Goal: Task Accomplishment & Management: Manage account settings

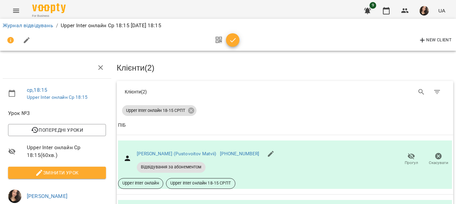
scroll to position [42, 0]
click at [233, 36] on icon "button" at bounding box center [233, 40] width 8 height 8
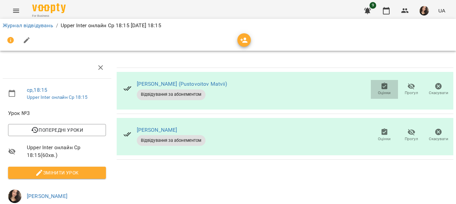
click at [378, 90] on span "Оцінки" at bounding box center [384, 93] width 13 height 6
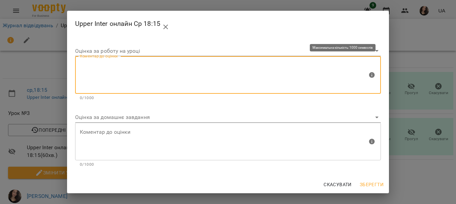
click at [153, 75] on textarea at bounding box center [224, 74] width 288 height 25
type textarea "*"
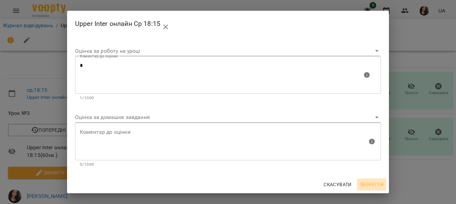
click at [371, 185] on span "Зберегти" at bounding box center [372, 184] width 24 height 8
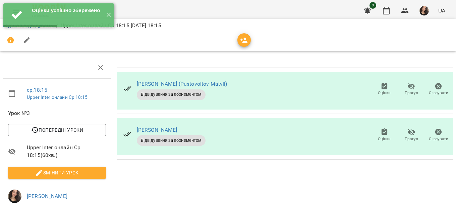
click at [383, 125] on button "Оцінки" at bounding box center [384, 134] width 27 height 19
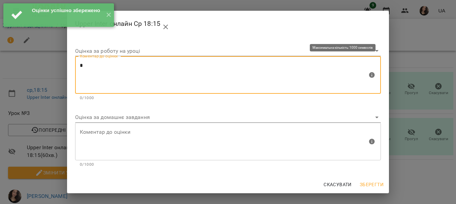
click at [217, 77] on textarea "*" at bounding box center [224, 74] width 288 height 25
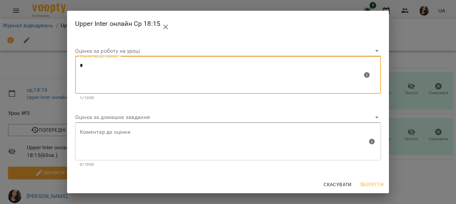
type textarea "*"
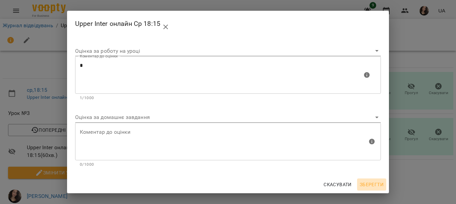
click at [378, 183] on span "Зберегти" at bounding box center [372, 184] width 24 height 8
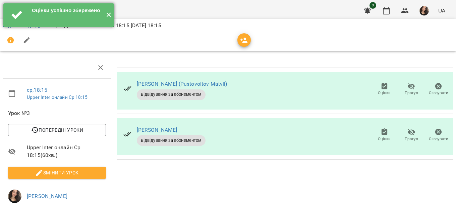
click at [108, 17] on button "✕" at bounding box center [108, 14] width 11 height 23
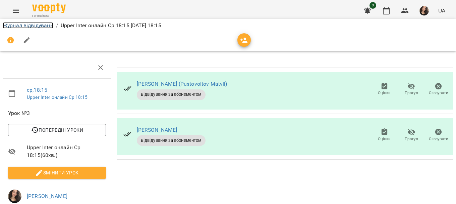
click at [44, 25] on link "Журнал відвідувань" at bounding box center [28, 25] width 51 height 6
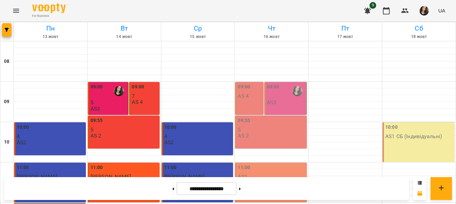
scroll to position [350, 0]
click at [18, 9] on icon "Menu" at bounding box center [16, 11] width 8 height 8
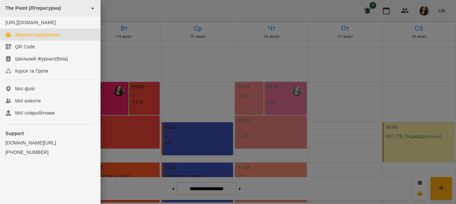
click at [30, 10] on span "The Point (Літературна)" at bounding box center [33, 7] width 56 height 5
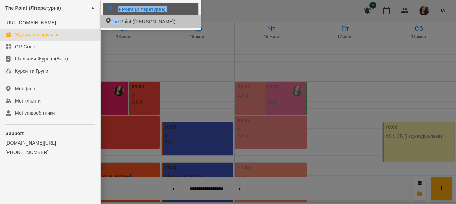
drag, startPoint x: 118, startPoint y: 14, endPoint x: 118, endPoint y: 19, distance: 4.4
click at [118, 19] on ul "The Point (Літературна) The Point ([PERSON_NAME])" at bounding box center [151, 15] width 101 height 30
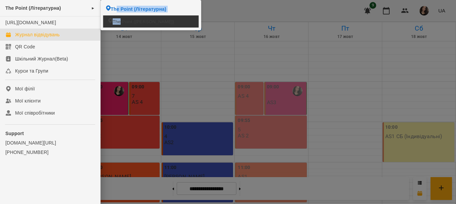
click at [118, 19] on span "The Point ([PERSON_NAME])" at bounding box center [144, 21] width 62 height 6
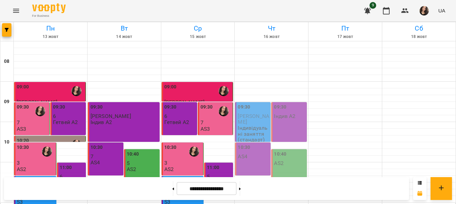
scroll to position [351, 0]
